Goal: Obtain resource: Download file/media

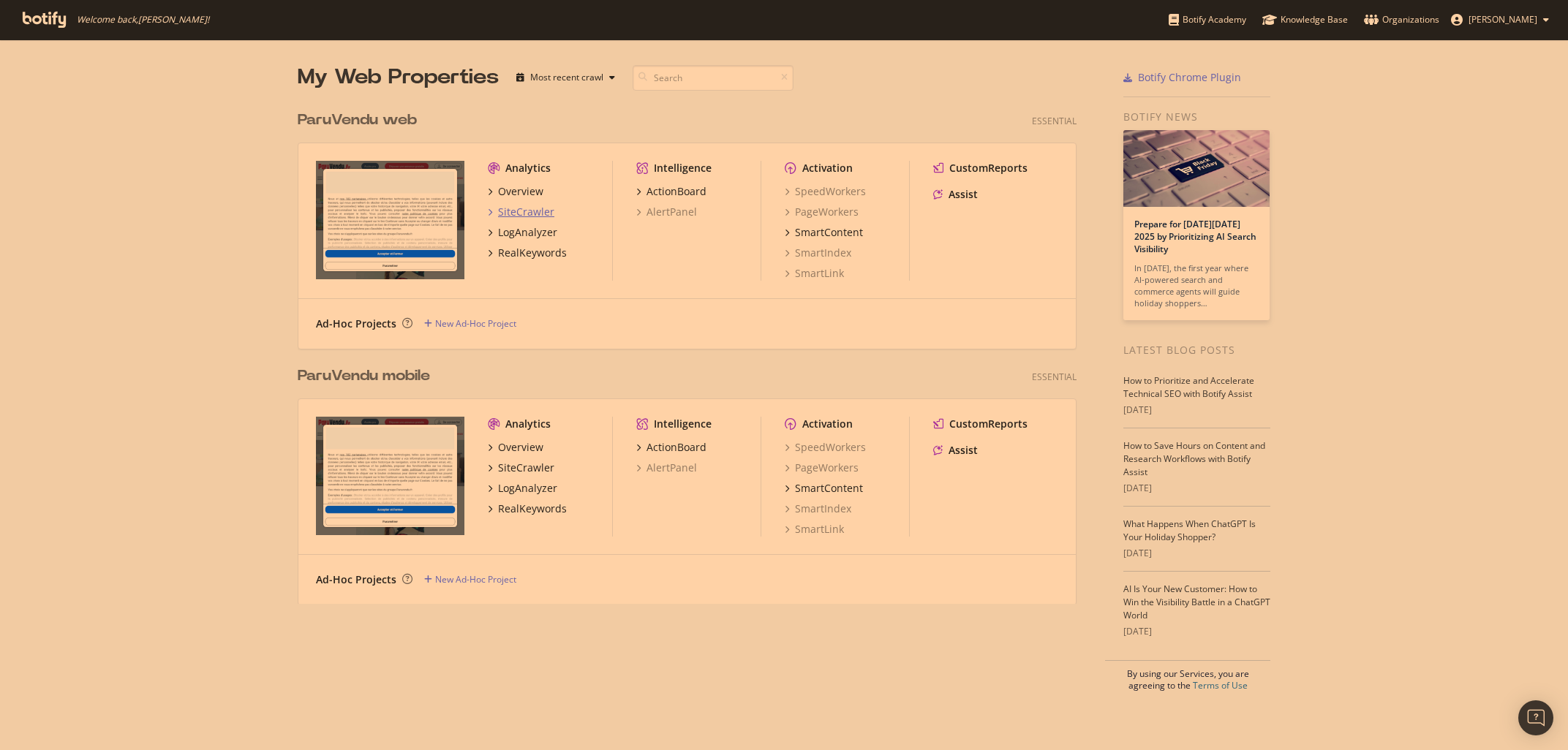
scroll to position [750, 1568]
click at [511, 471] on div "SiteCrawler" at bounding box center [526, 467] width 57 height 14
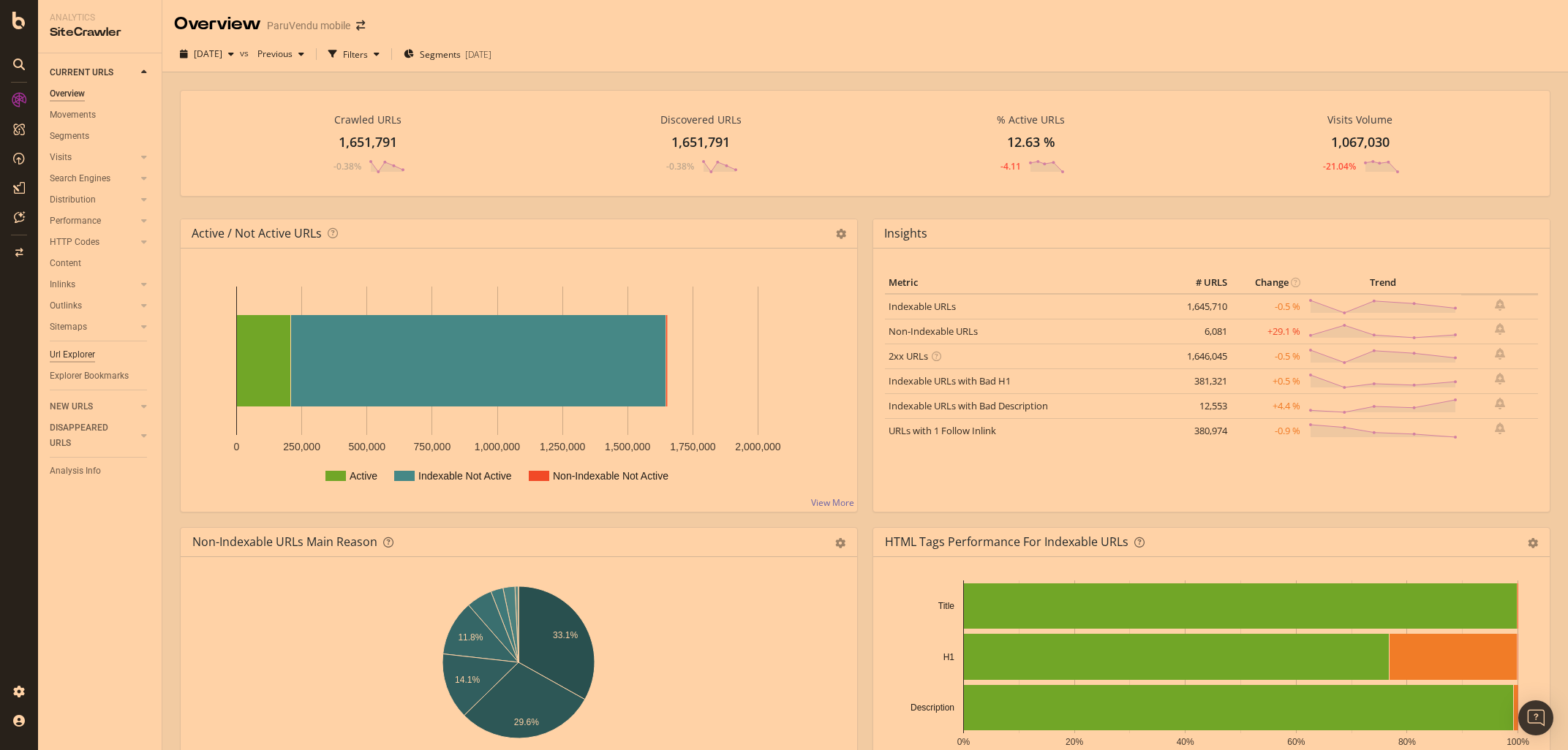
click at [84, 351] on div "Url Explorer" at bounding box center [73, 355] width 46 height 15
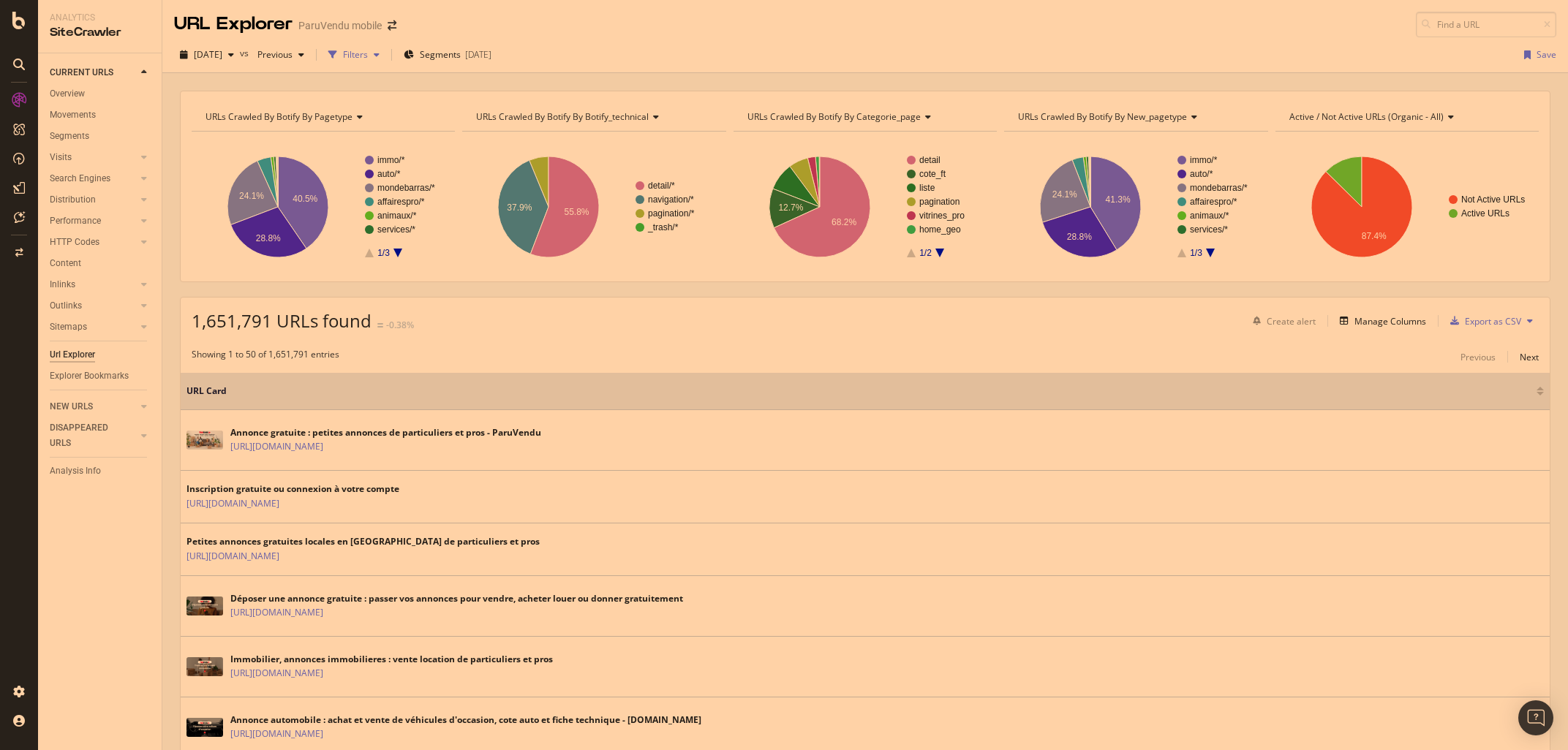
click at [368, 58] on div "Filters" at bounding box center [355, 54] width 24 height 13
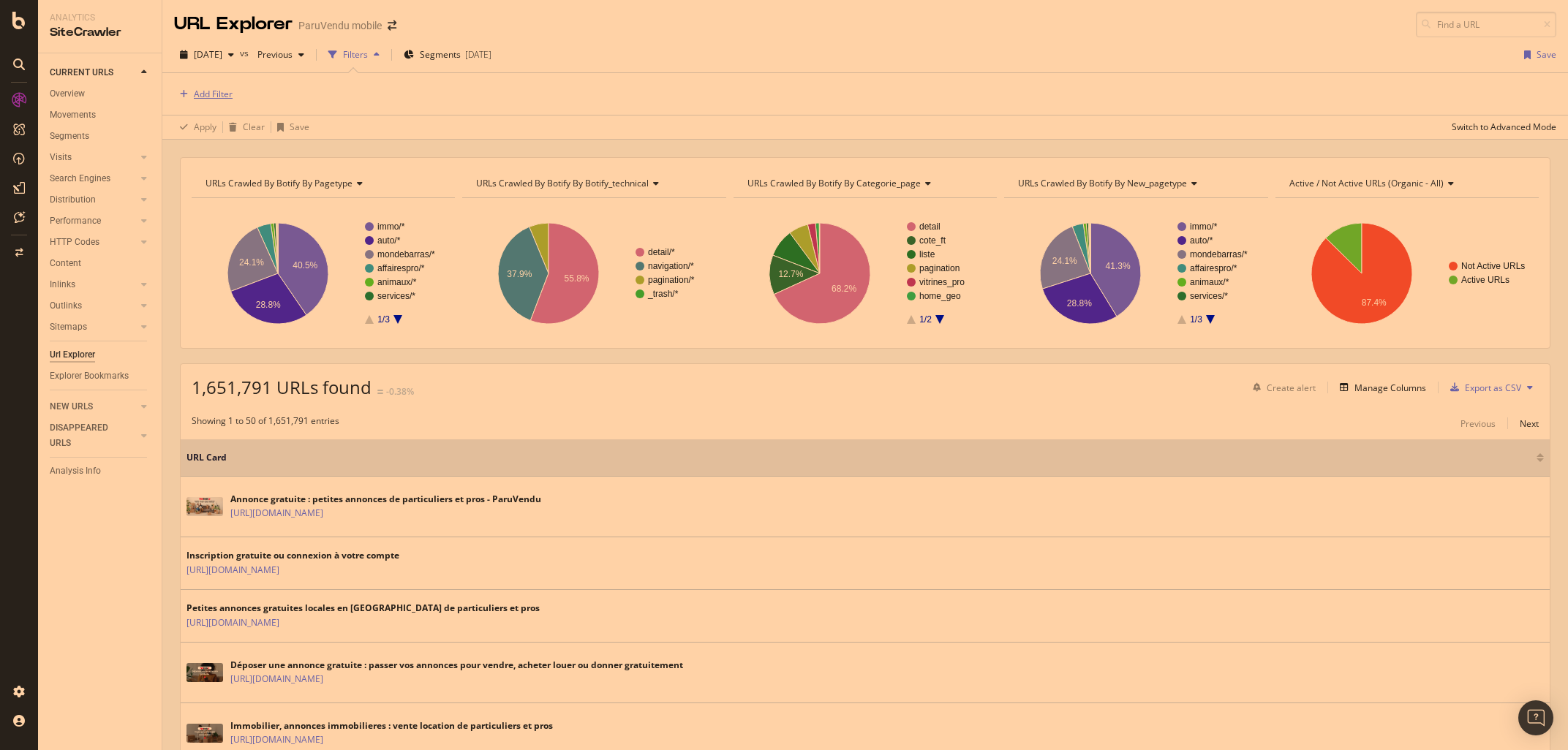
click at [213, 100] on div "Add Filter" at bounding box center [213, 94] width 39 height 13
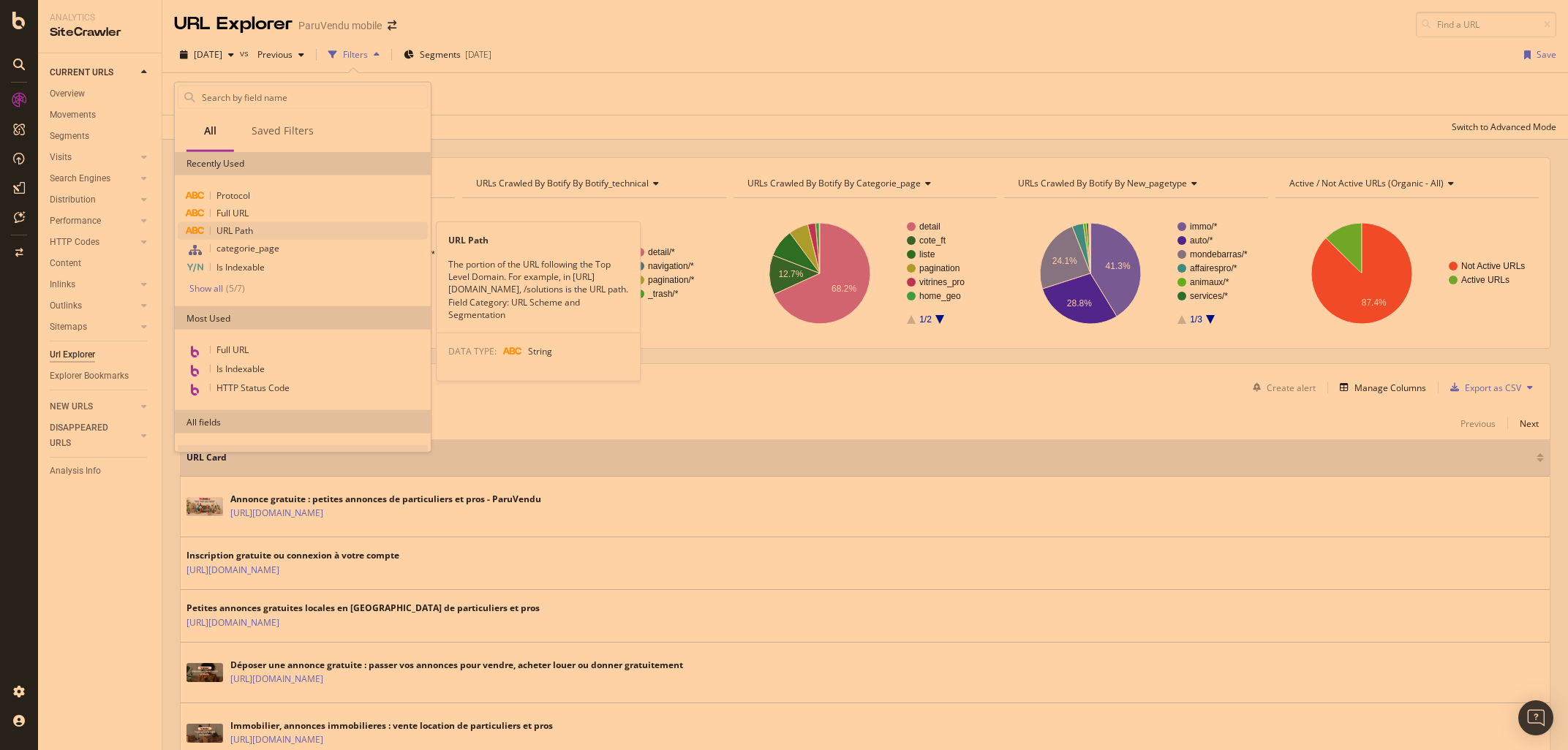
click at [237, 231] on span "URL Path" at bounding box center [234, 231] width 36 height 13
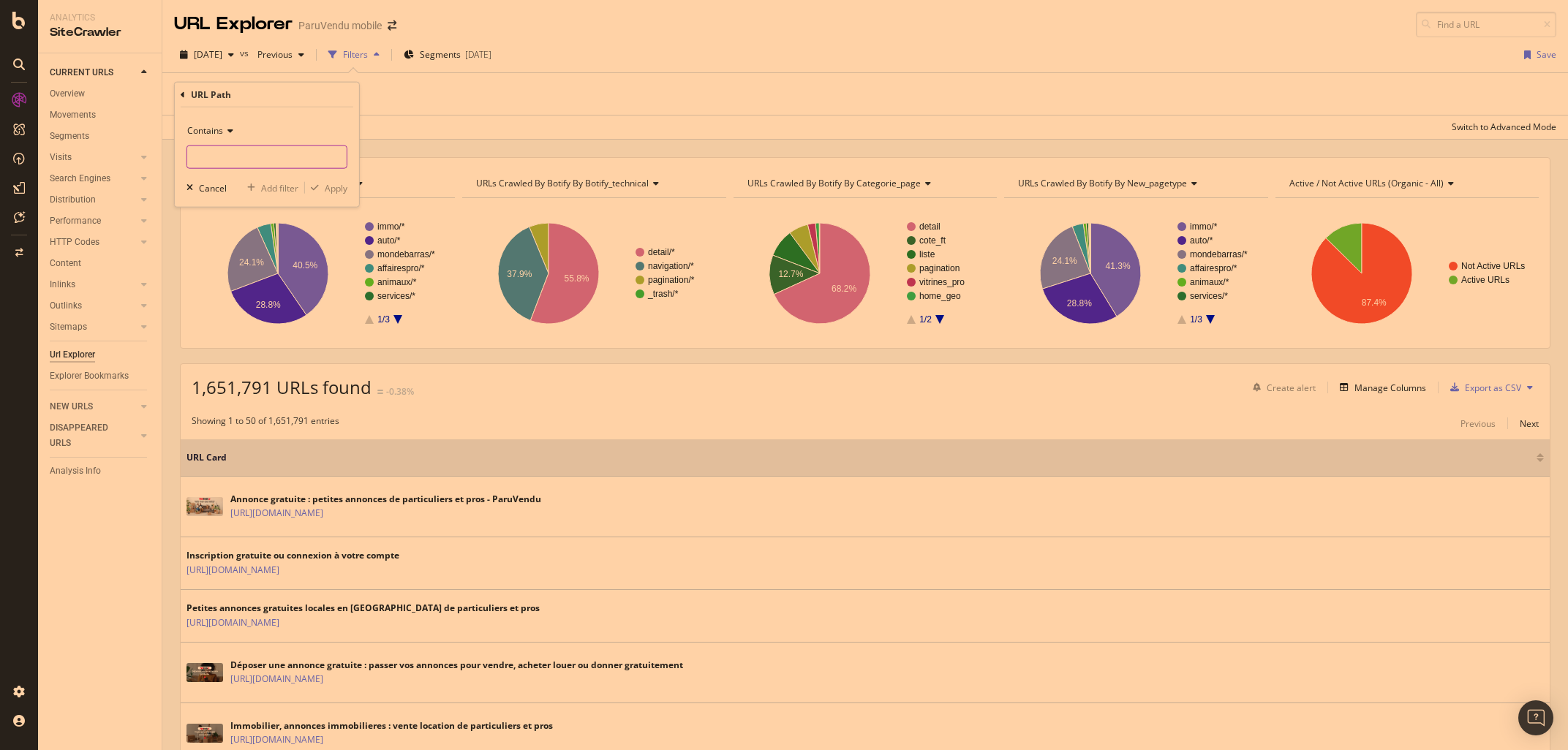
click at [207, 159] on input "text" at bounding box center [267, 157] width 160 height 24
type input "/I/"
click at [334, 188] on div "Apply" at bounding box center [335, 188] width 23 height 13
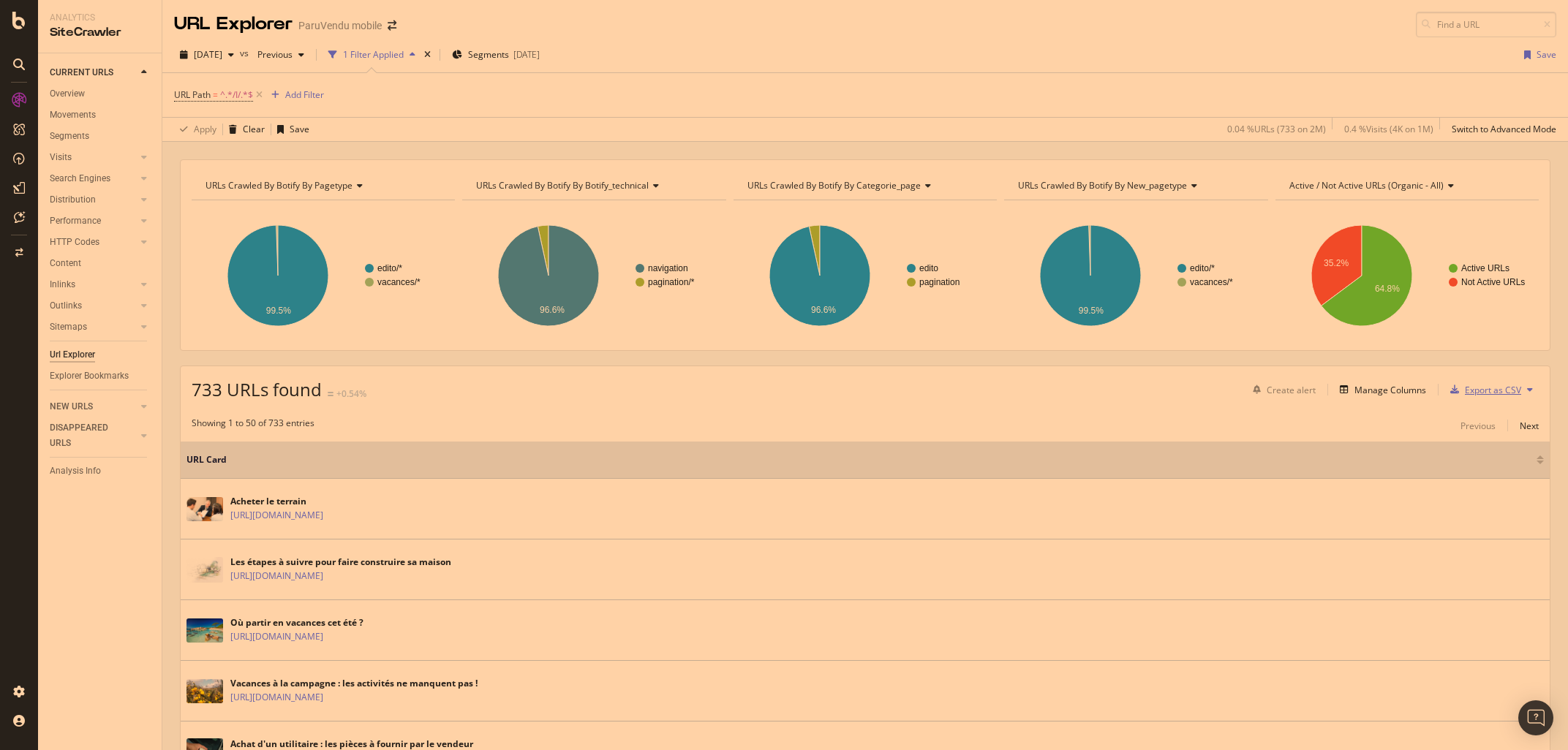
click at [1490, 392] on div "Export as CSV" at bounding box center [1493, 390] width 57 height 13
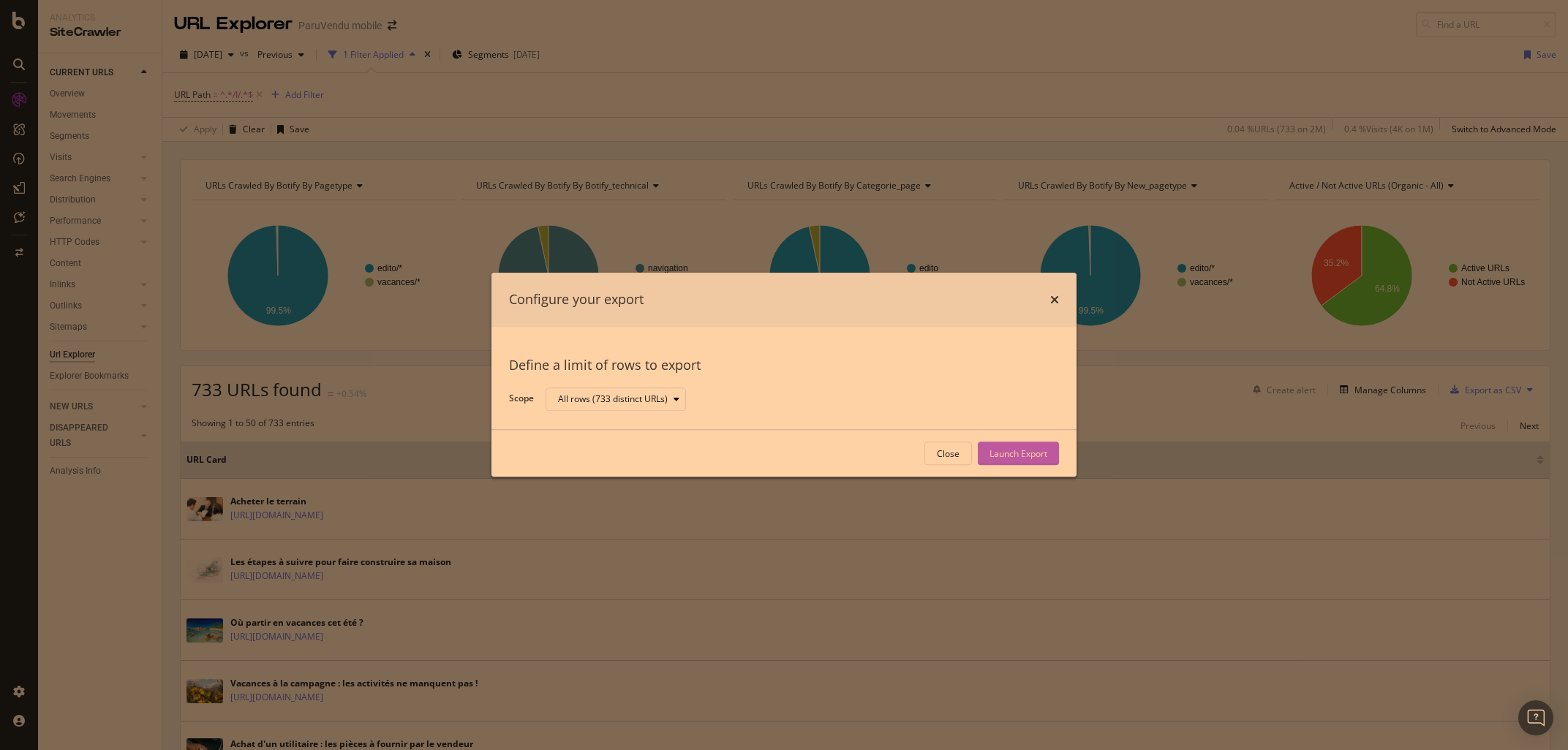
click at [1011, 455] on div "Launch Export" at bounding box center [1018, 454] width 57 height 13
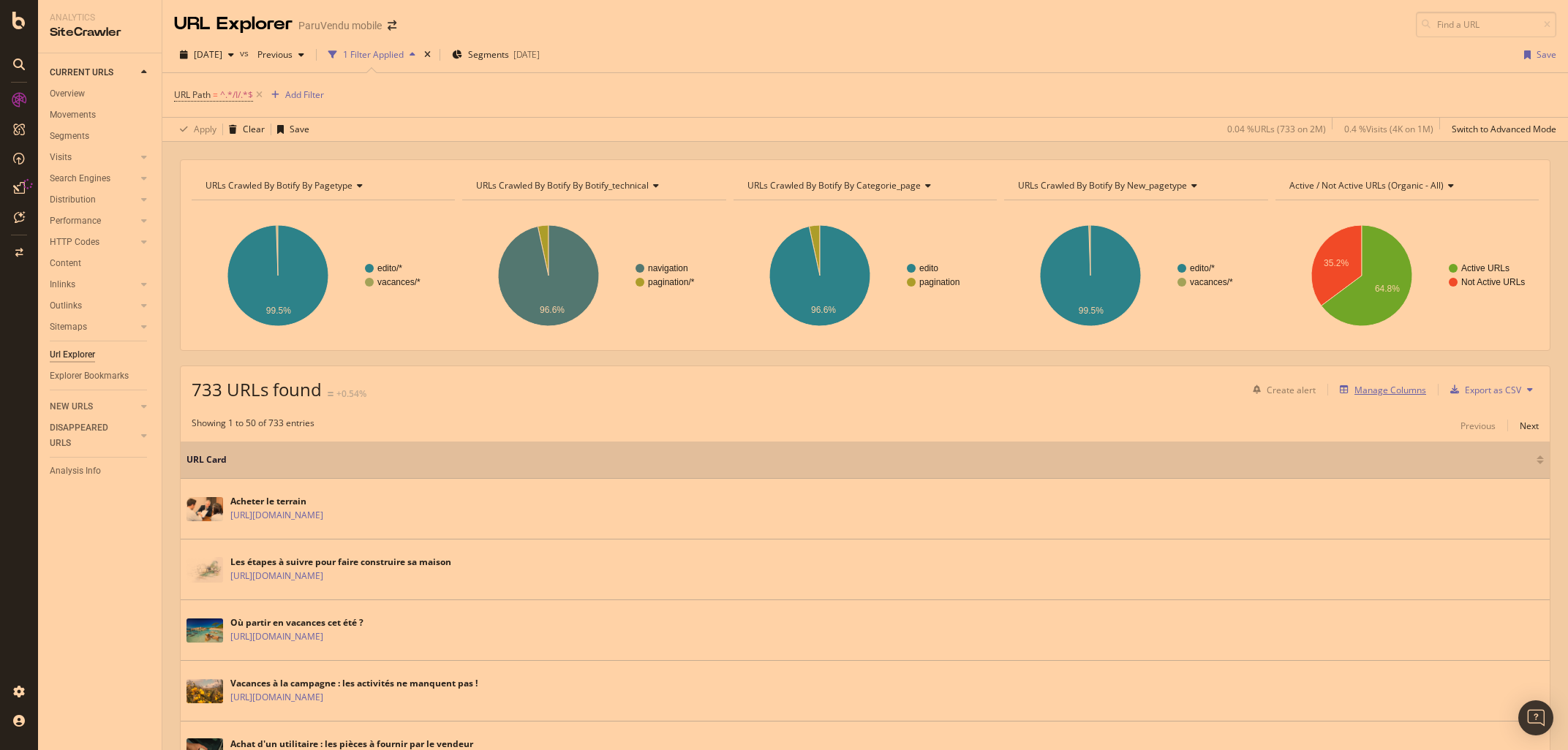
click at [1387, 394] on div "Manage Columns" at bounding box center [1390, 390] width 72 height 13
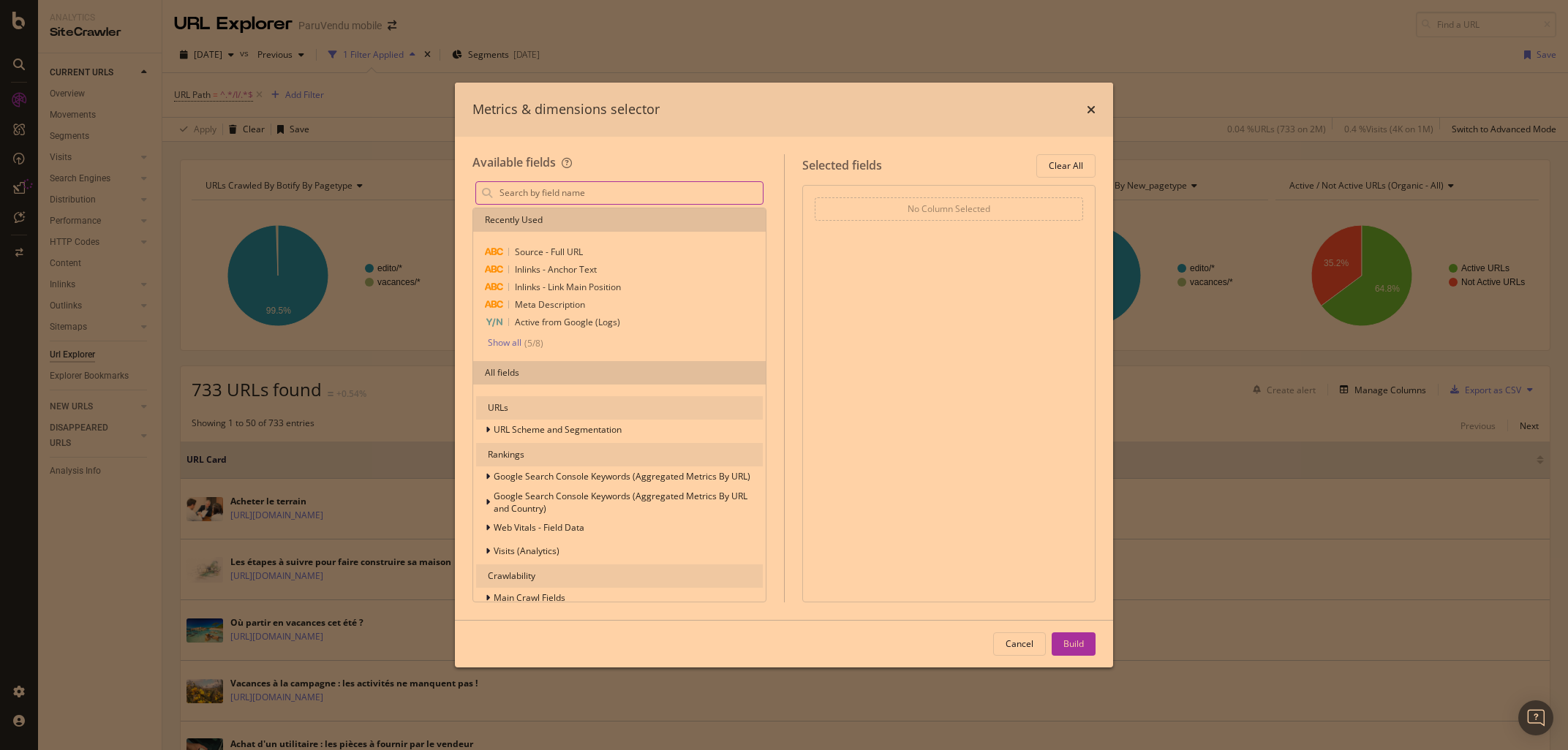
click at [544, 198] on input "modal" at bounding box center [630, 193] width 264 height 22
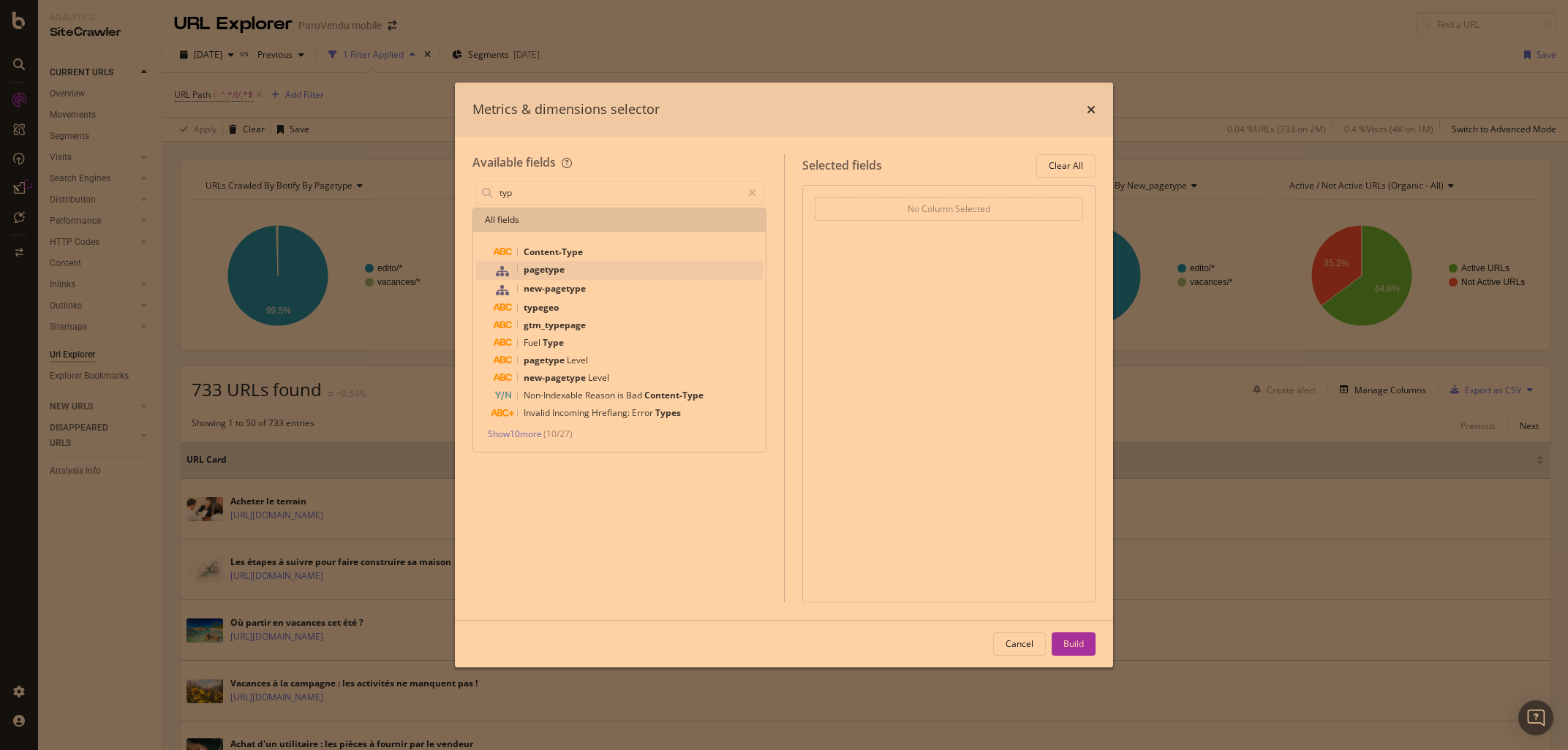
click at [535, 272] on span "pagetype" at bounding box center [544, 269] width 41 height 13
drag, startPoint x: 519, startPoint y: 194, endPoint x: 507, endPoint y: 188, distance: 13.4
click at [507, 188] on input "typ" at bounding box center [620, 193] width 243 height 22
type input "p"
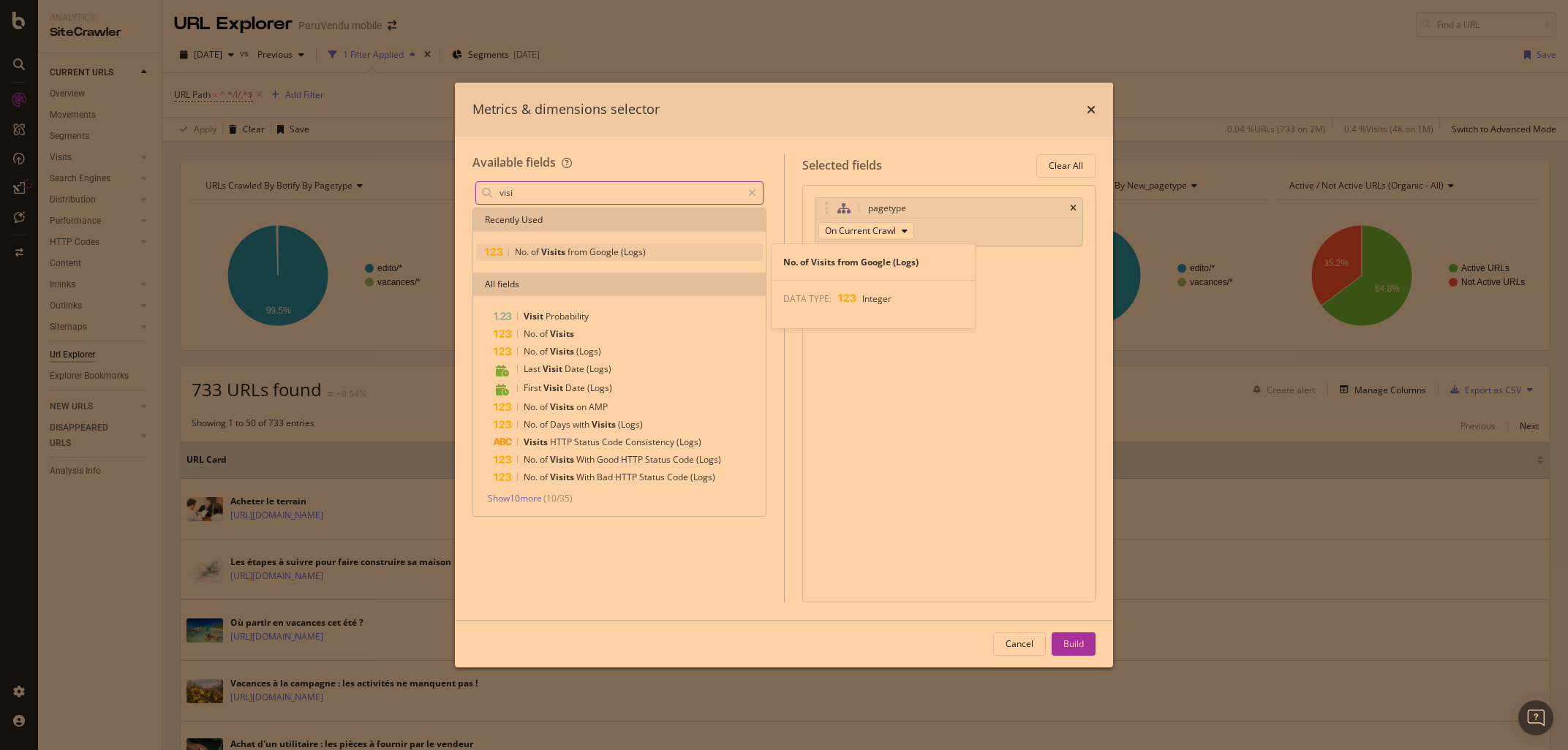
type input "visi"
click at [548, 254] on span "Visits" at bounding box center [554, 252] width 26 height 13
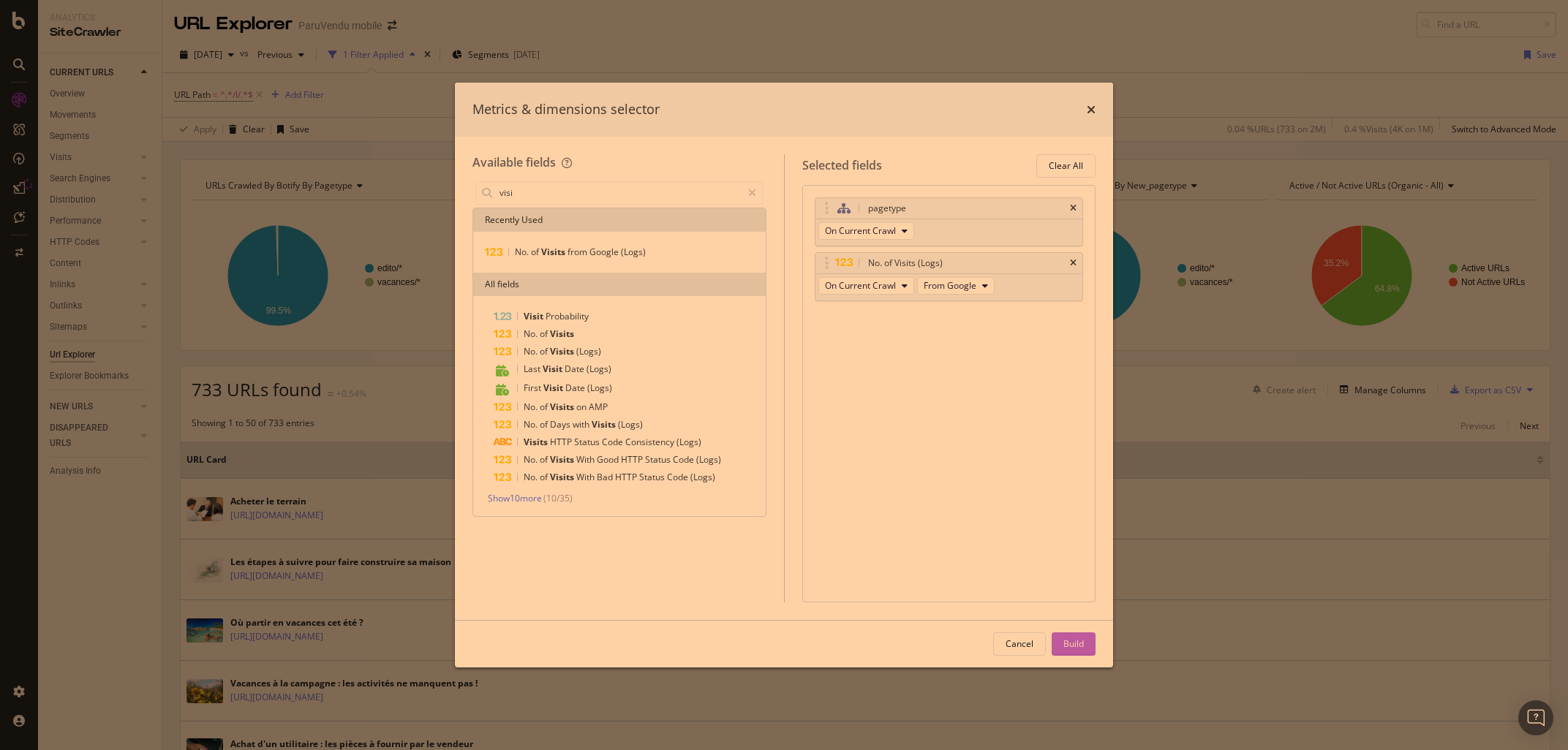
click at [1084, 644] on div "Build" at bounding box center [1074, 644] width 20 height 13
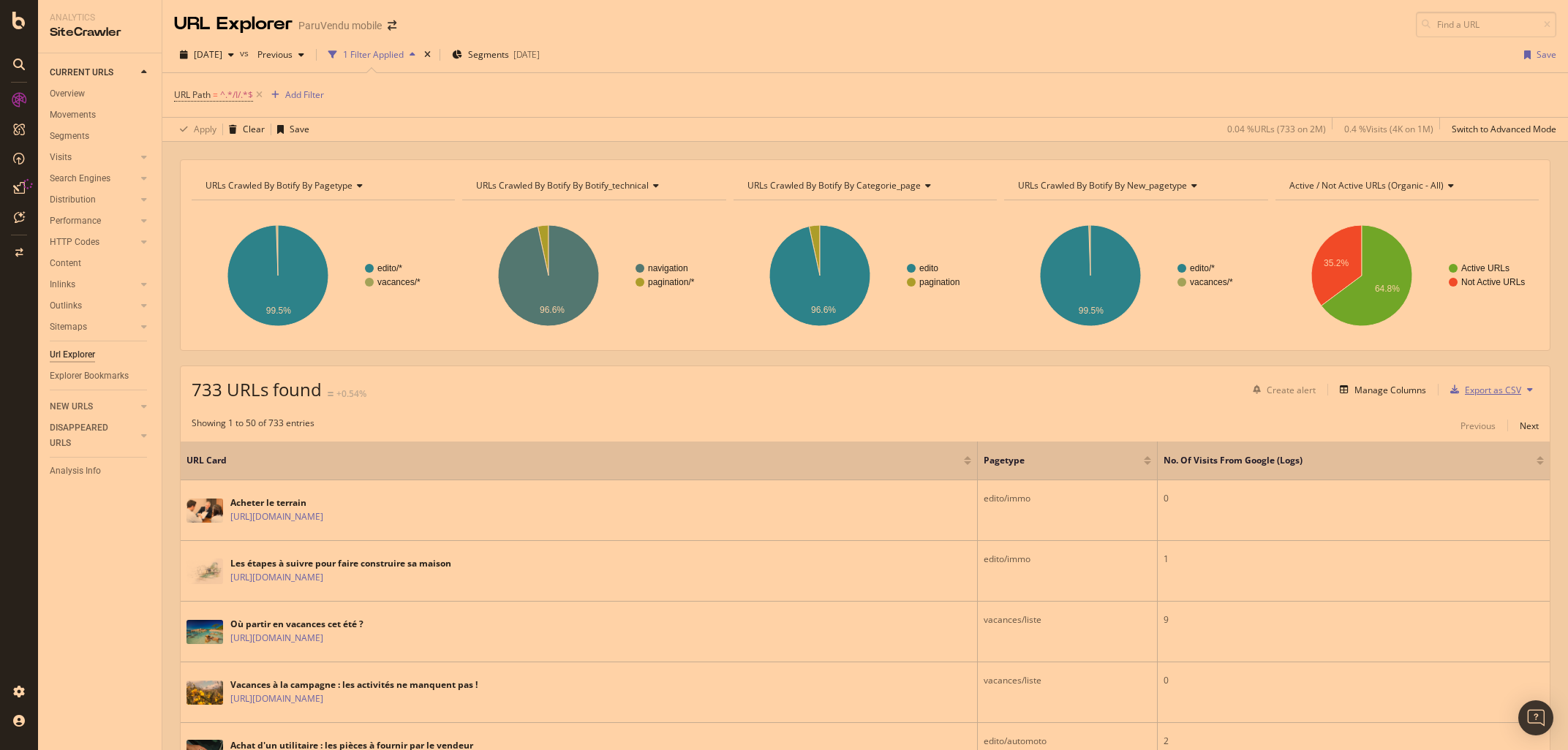
click at [1496, 384] on div "Export as CSV" at bounding box center [1493, 390] width 57 height 13
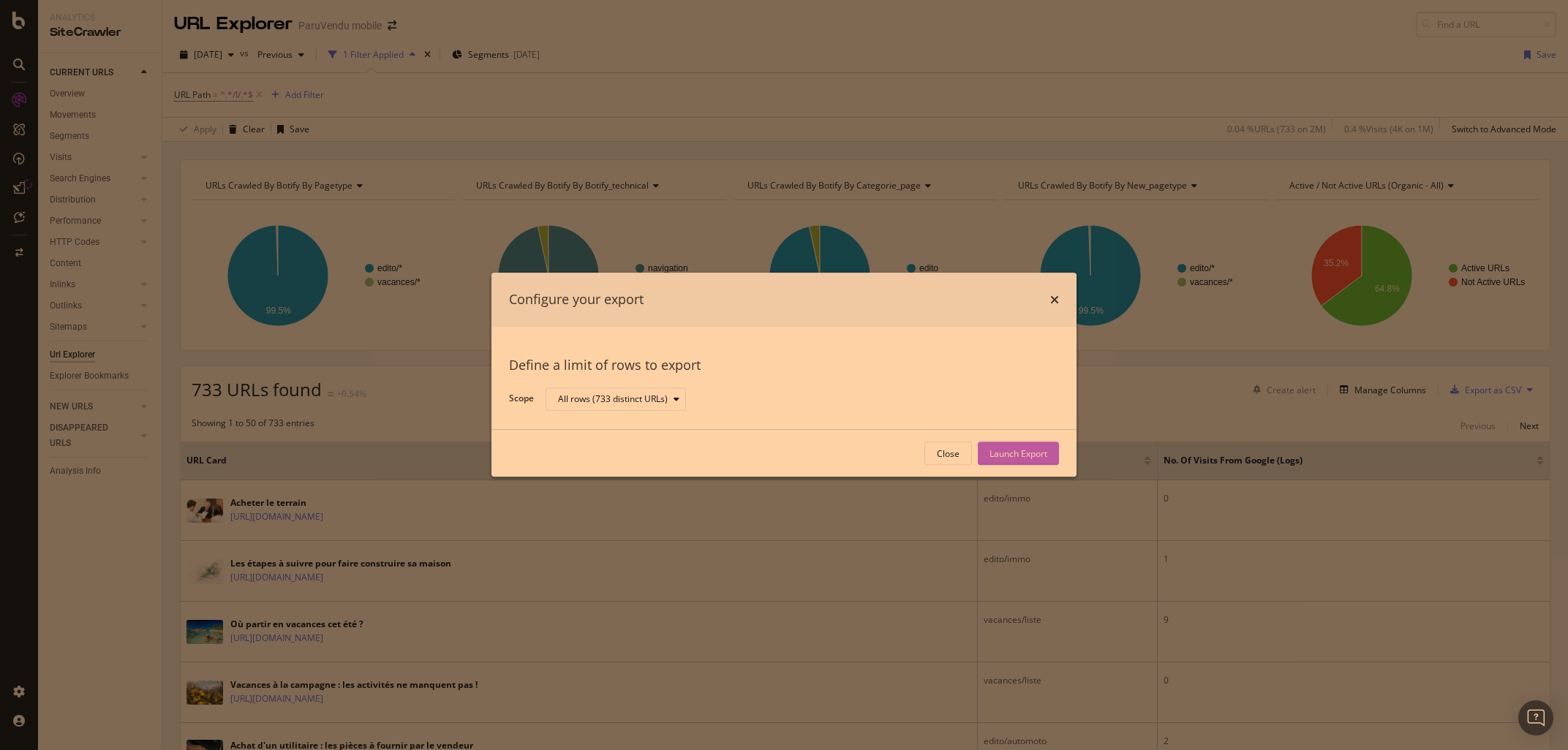
click at [1017, 460] on div "Launch Export" at bounding box center [1018, 454] width 57 height 13
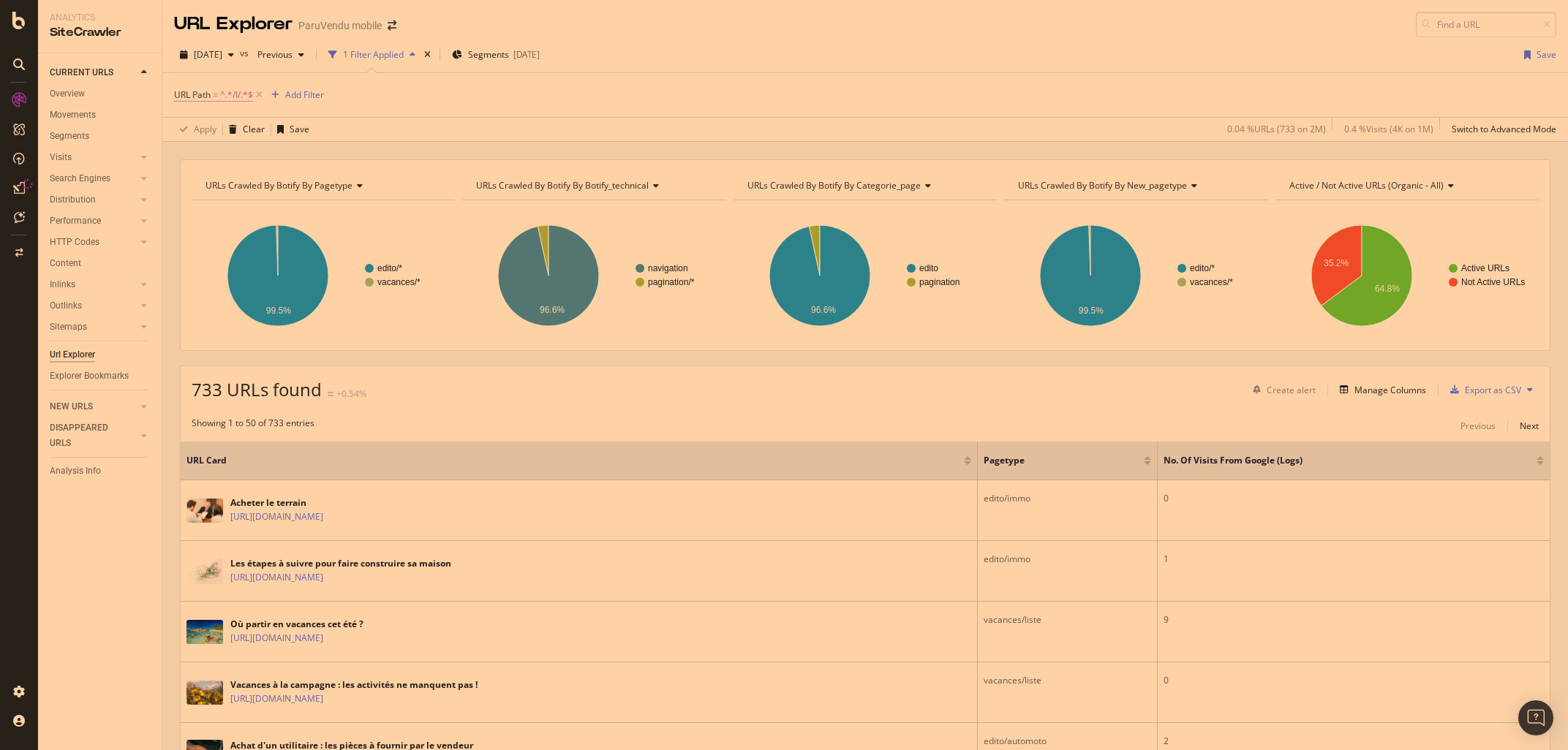
click at [231, 104] on span "^.*/I/.*$" at bounding box center [237, 95] width 33 height 20
click at [199, 151] on input "/I/" at bounding box center [257, 156] width 139 height 24
click at [198, 151] on input "/I/" at bounding box center [257, 156] width 139 height 24
drag, startPoint x: 218, startPoint y: 155, endPoint x: 182, endPoint y: 156, distance: 36.0
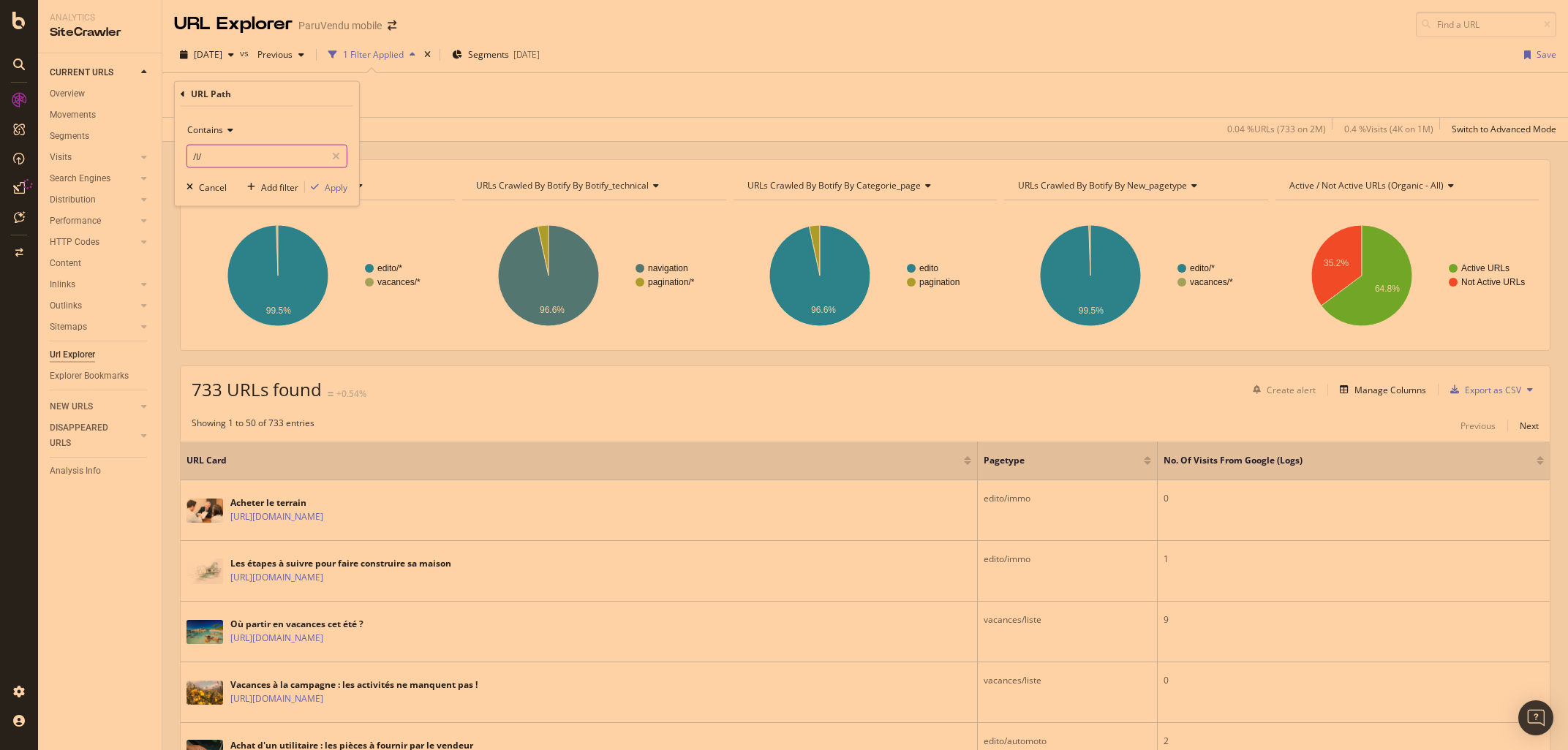
click at [188, 156] on input "/I/" at bounding box center [257, 156] width 139 height 24
type input "cote-auto"
click at [341, 187] on div "Apply" at bounding box center [335, 187] width 23 height 13
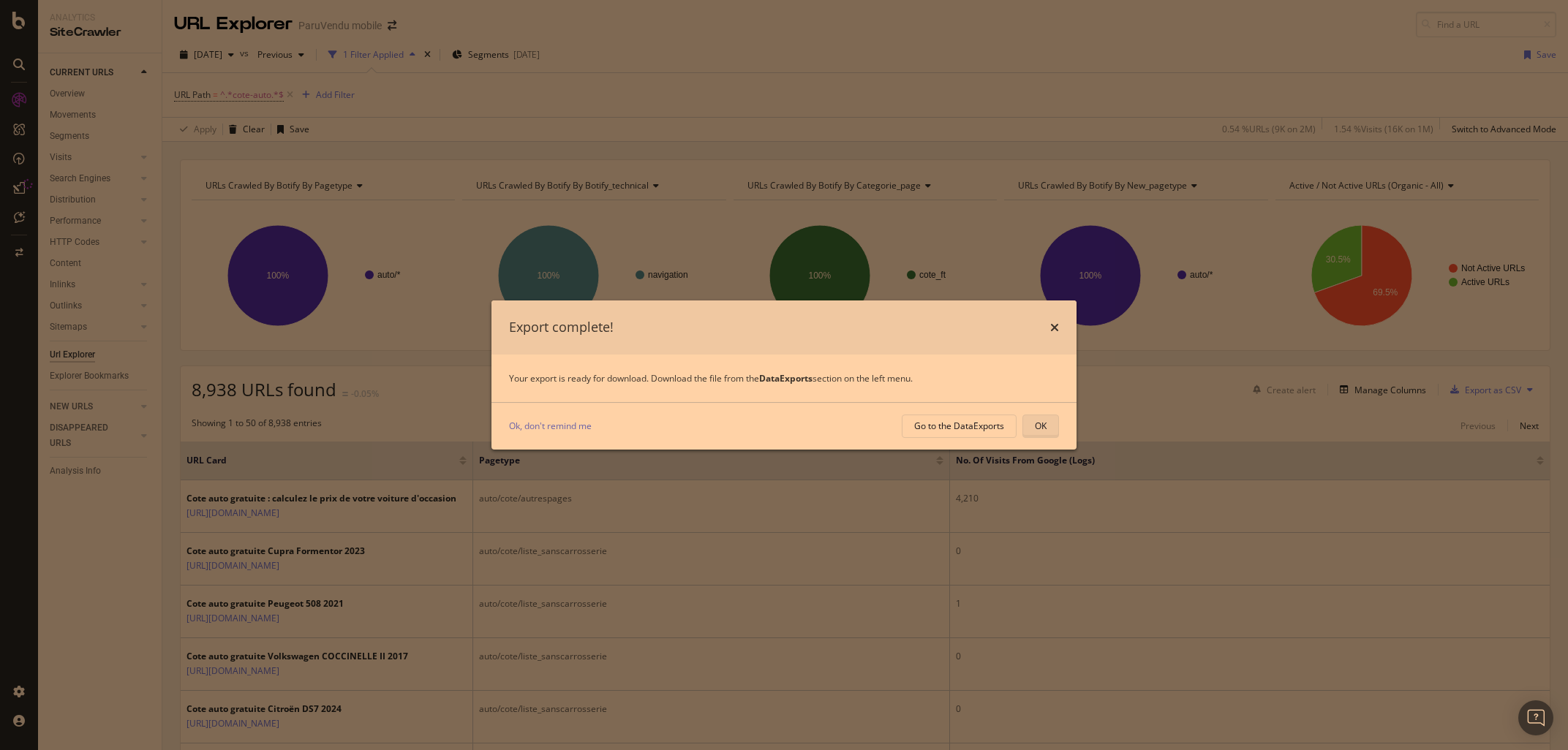
click at [1028, 427] on button "OK" at bounding box center [1040, 427] width 36 height 24
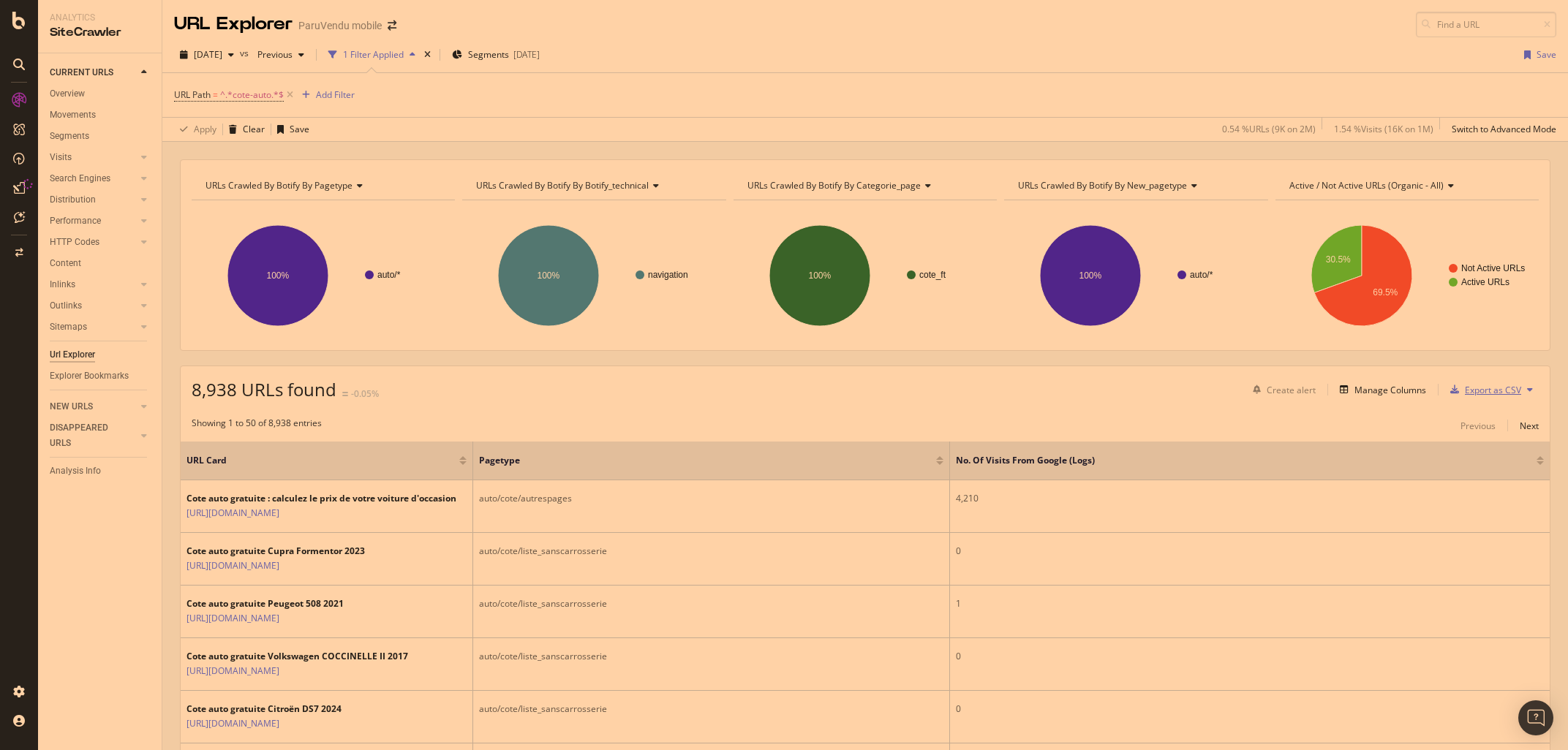
click at [1499, 395] on div "Export as CSV" at bounding box center [1493, 390] width 57 height 13
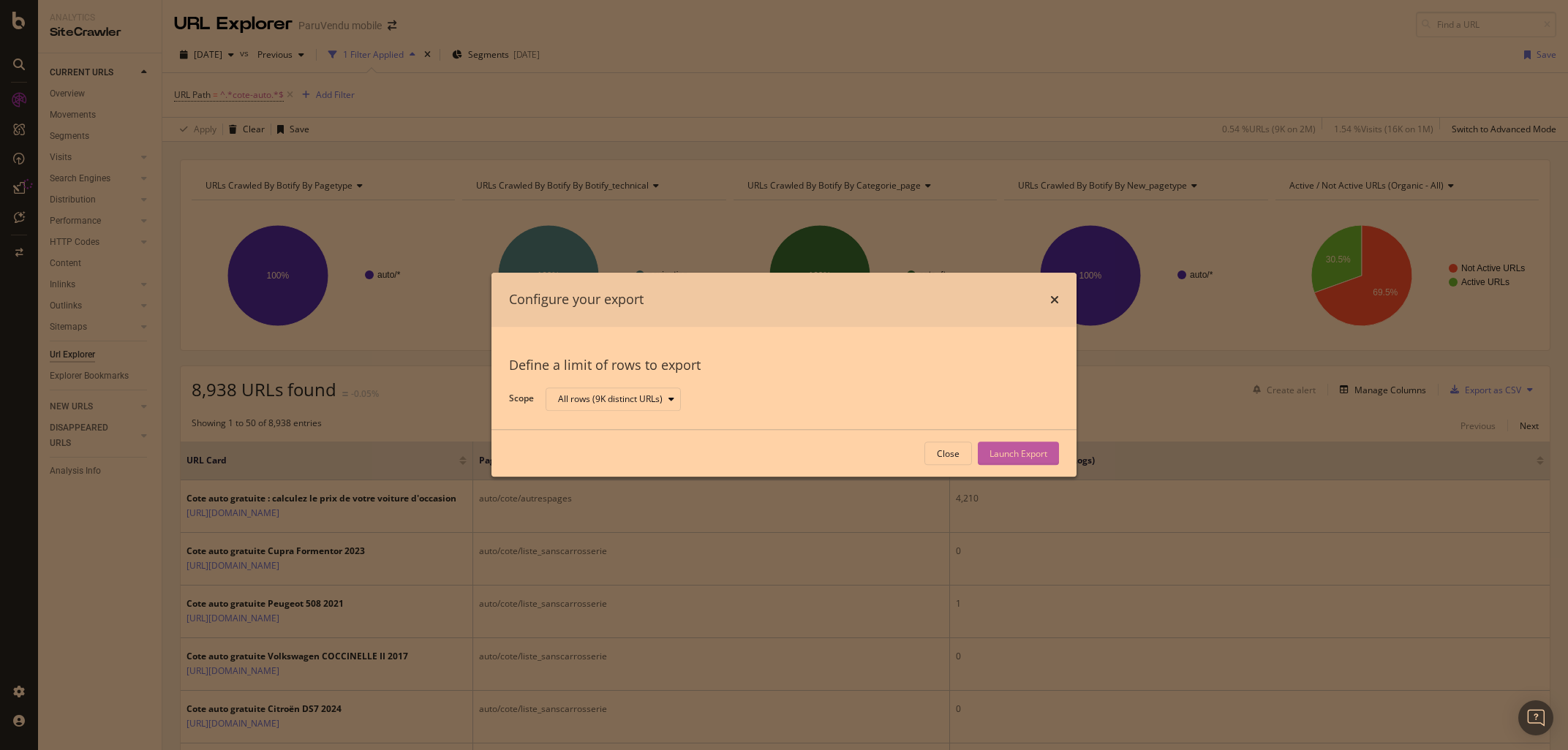
click at [1003, 455] on div "Launch Export" at bounding box center [1018, 454] width 57 height 13
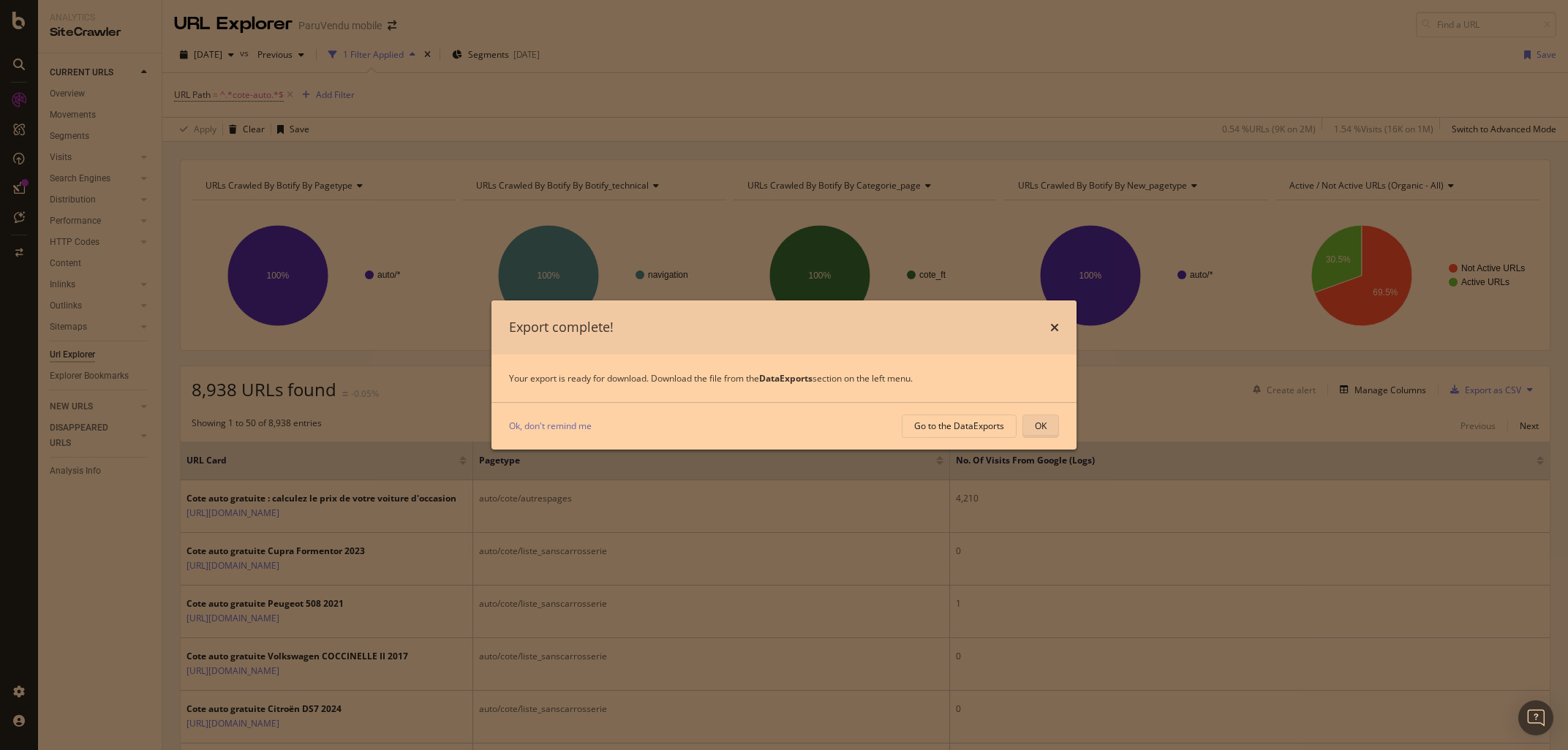
click at [1045, 429] on div "OK" at bounding box center [1041, 426] width 12 height 13
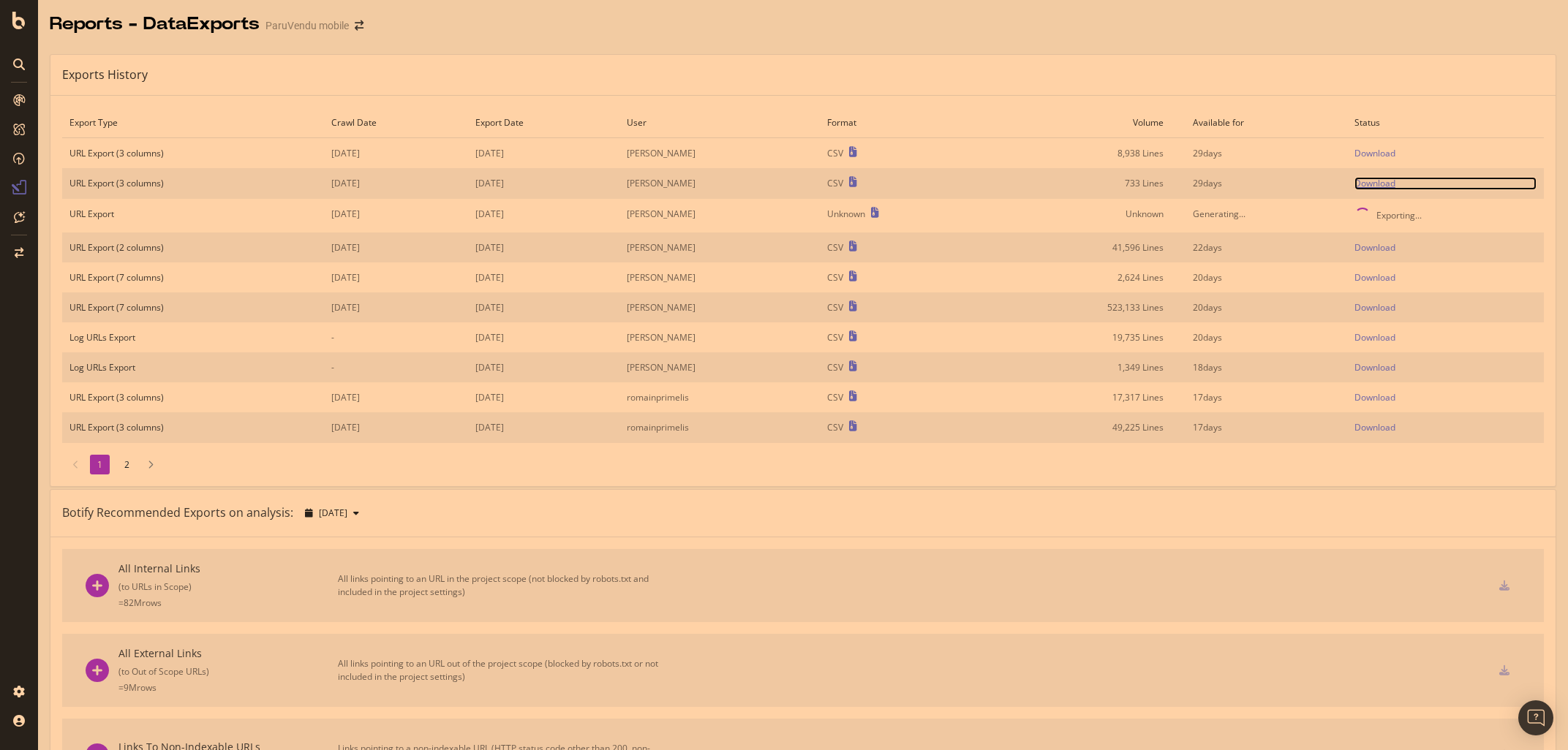
drag, startPoint x: 1391, startPoint y: 182, endPoint x: 1398, endPoint y: 184, distance: 7.3
click at [1392, 182] on div "Download" at bounding box center [1375, 183] width 41 height 13
click at [1542, 192] on td "Download" at bounding box center [1446, 182] width 197 height 30
click at [1376, 155] on div "Download" at bounding box center [1375, 153] width 41 height 13
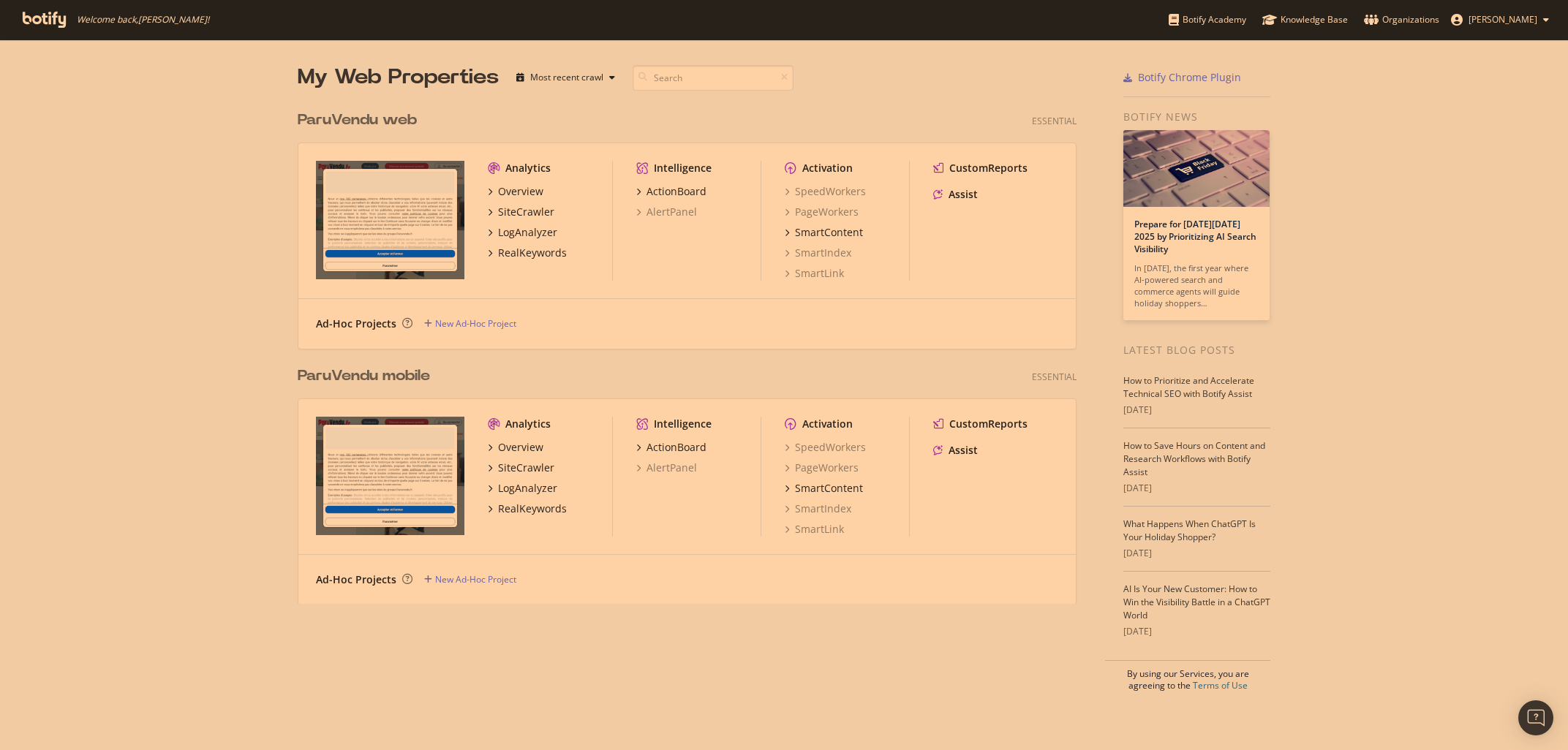
scroll to position [750, 1568]
